Goal: Browse casually: Explore the website without a specific task or goal

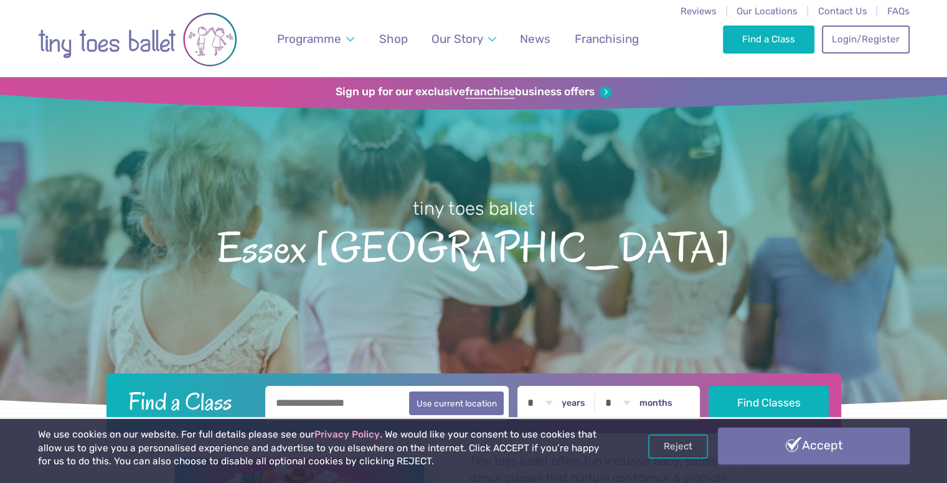
click at [769, 443] on link "Accept" at bounding box center [814, 446] width 192 height 36
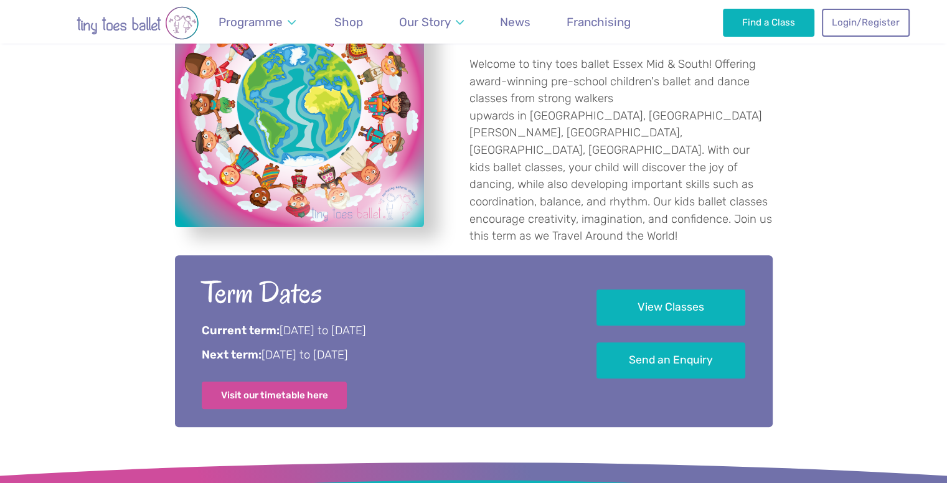
scroll to position [500, 0]
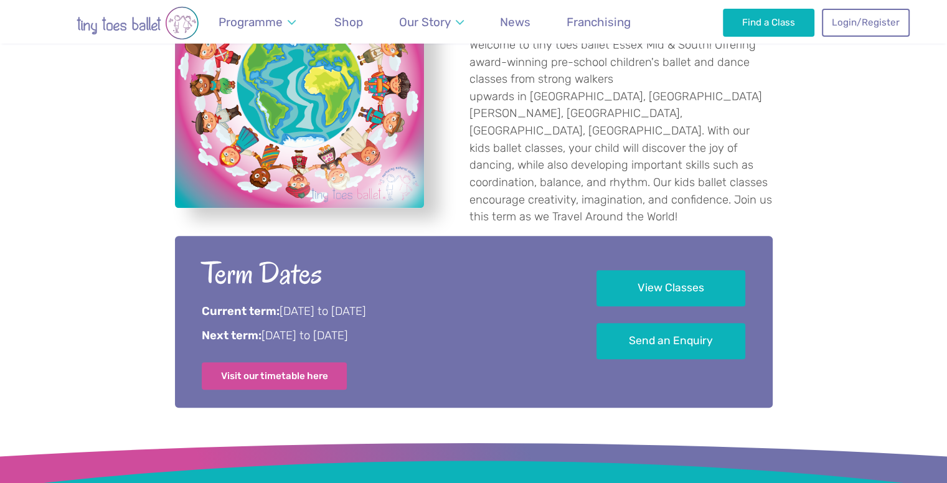
drag, startPoint x: 956, startPoint y: 90, endPoint x: 896, endPoint y: 103, distance: 61.2
click at [896, 103] on div "Tiny toes ballet offers fun inclusive baby, toddler & kids dance classes that n…" at bounding box center [473, 90] width 947 height 312
drag, startPoint x: 950, startPoint y: 108, endPoint x: 859, endPoint y: 430, distance: 334.6
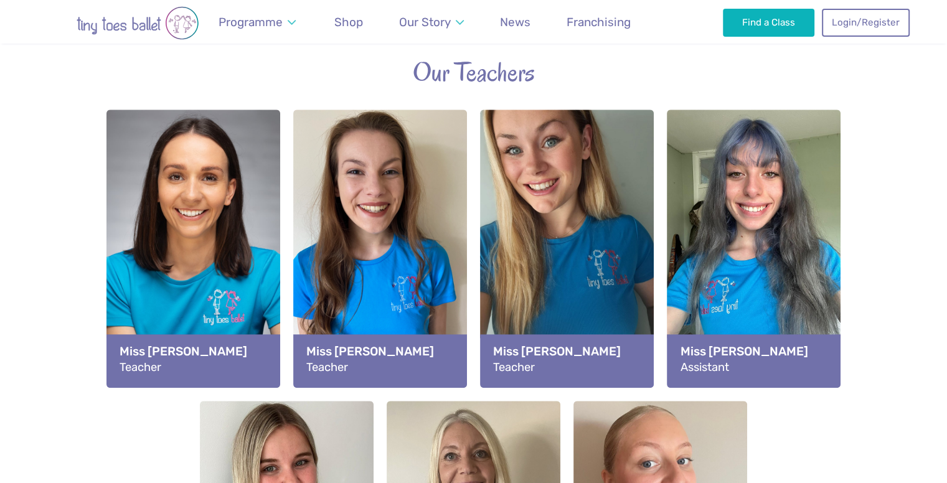
scroll to position [125, 0]
